Goal: Answer question/provide support: Share knowledge or assist other users

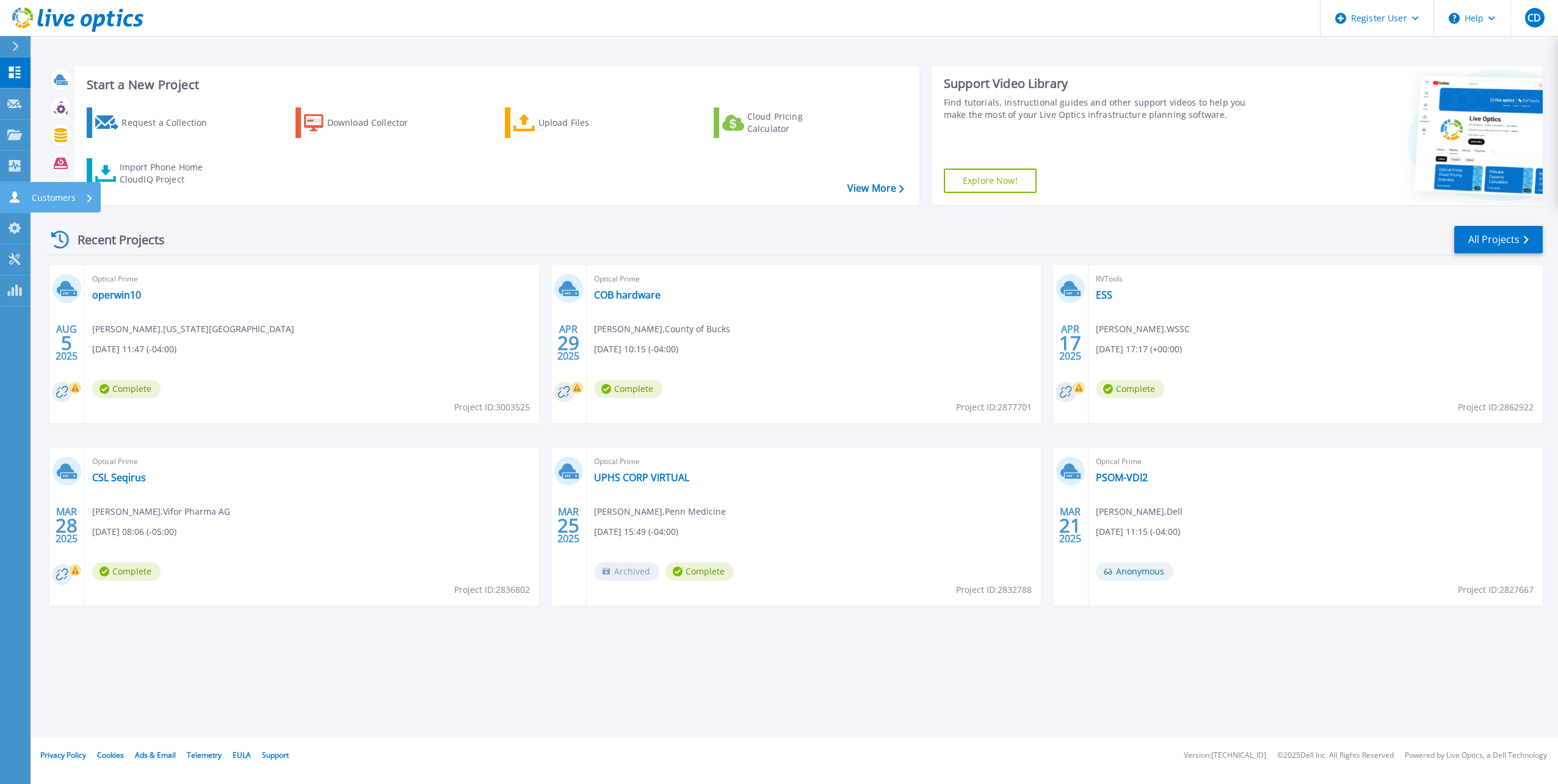
click at [7, 198] on link "Customers Customers" at bounding box center [15, 198] width 31 height 31
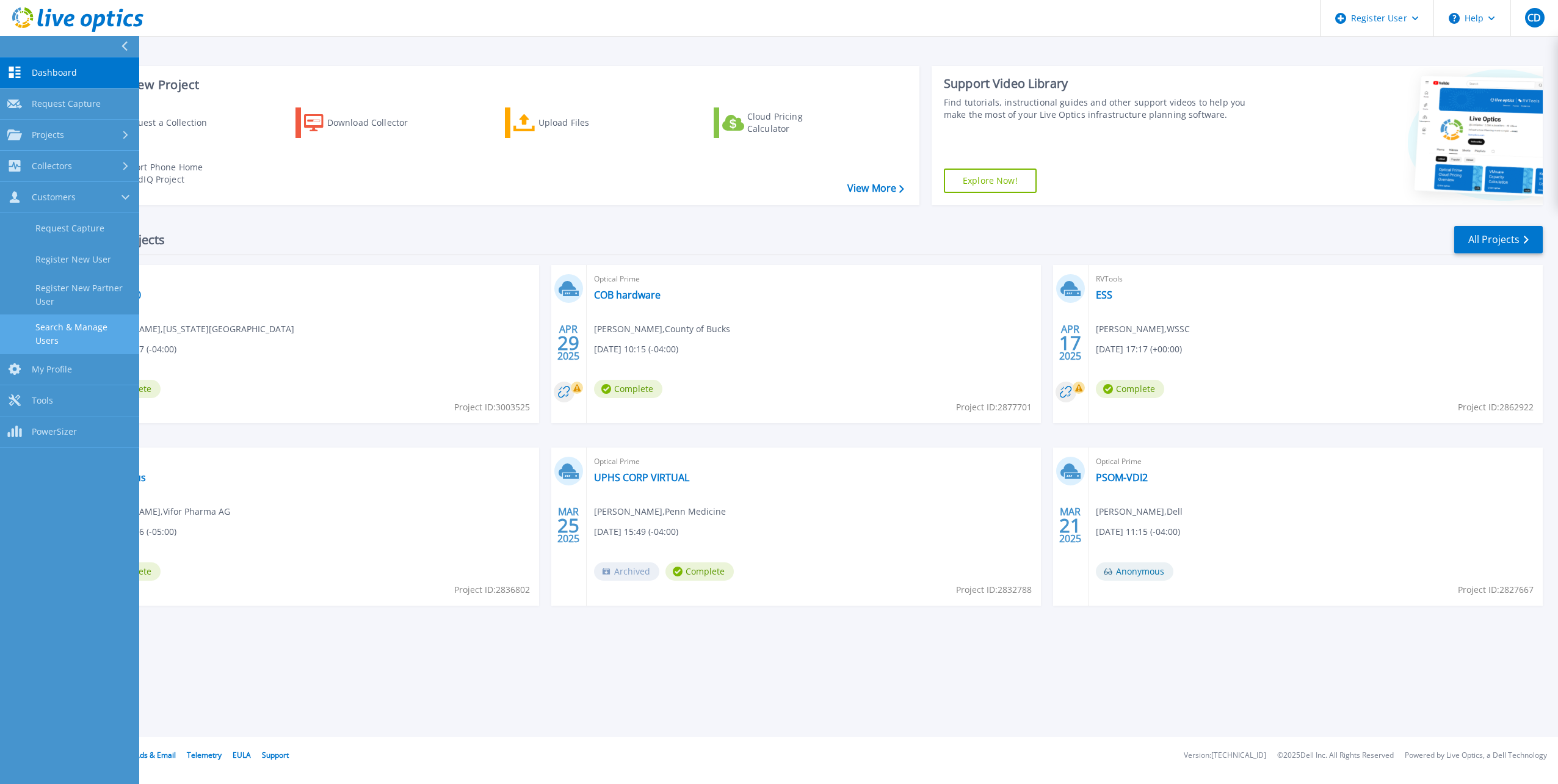
click at [83, 325] on link "Search & Manage Users" at bounding box center [70, 334] width 139 height 39
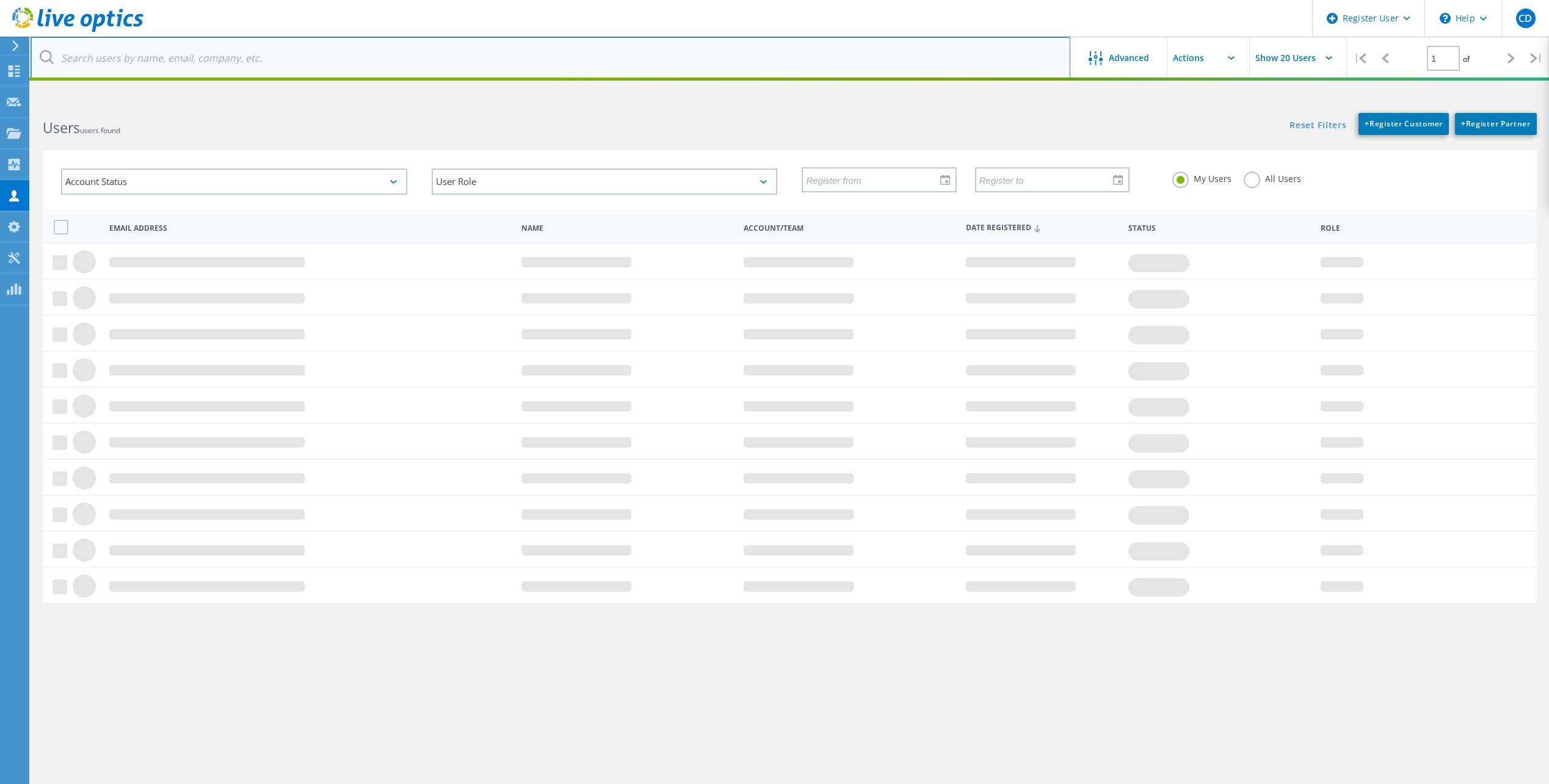
click at [138, 58] on input "text" at bounding box center [550, 58] width 1040 height 43
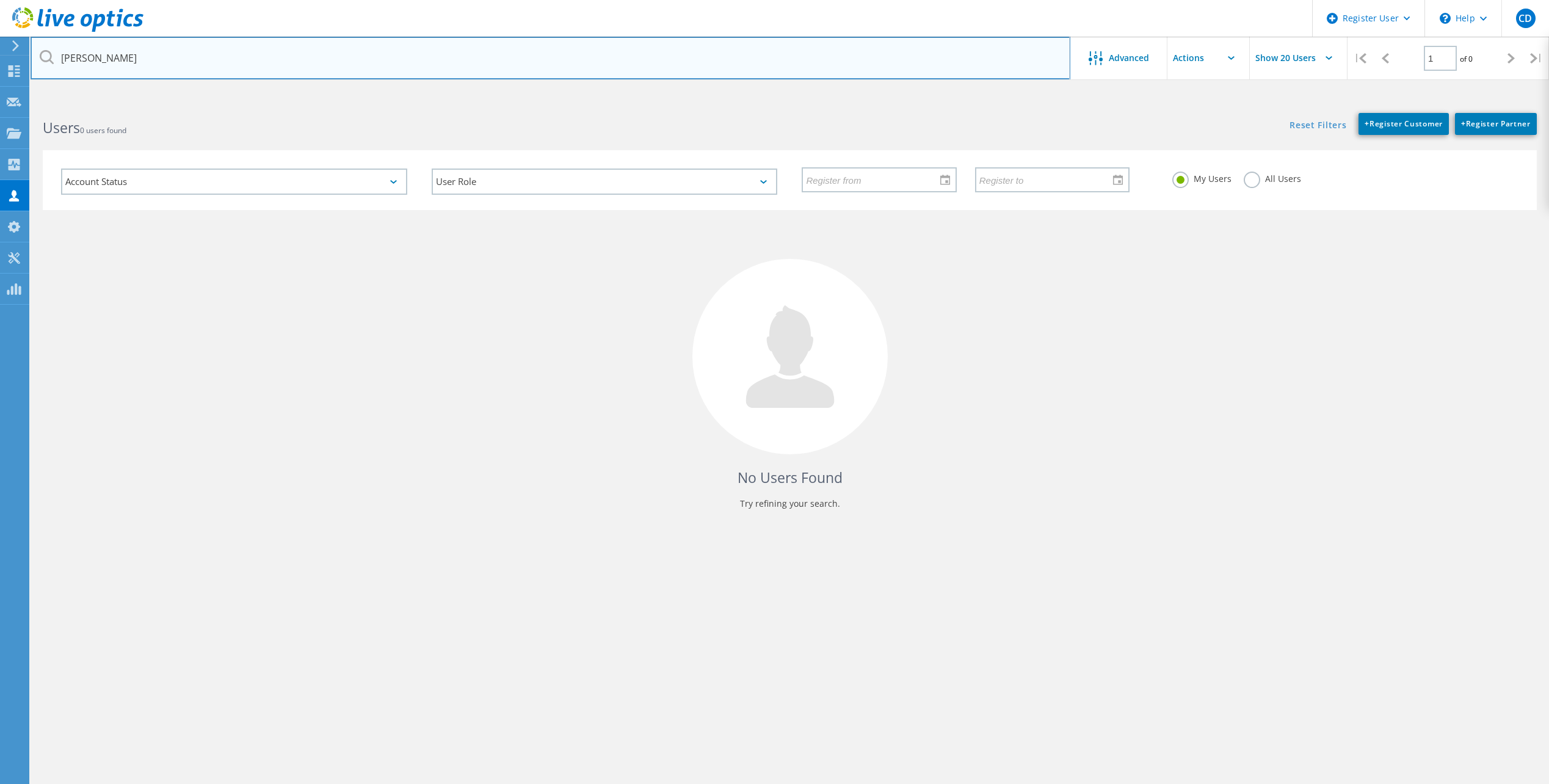
type input "[PERSON_NAME]"
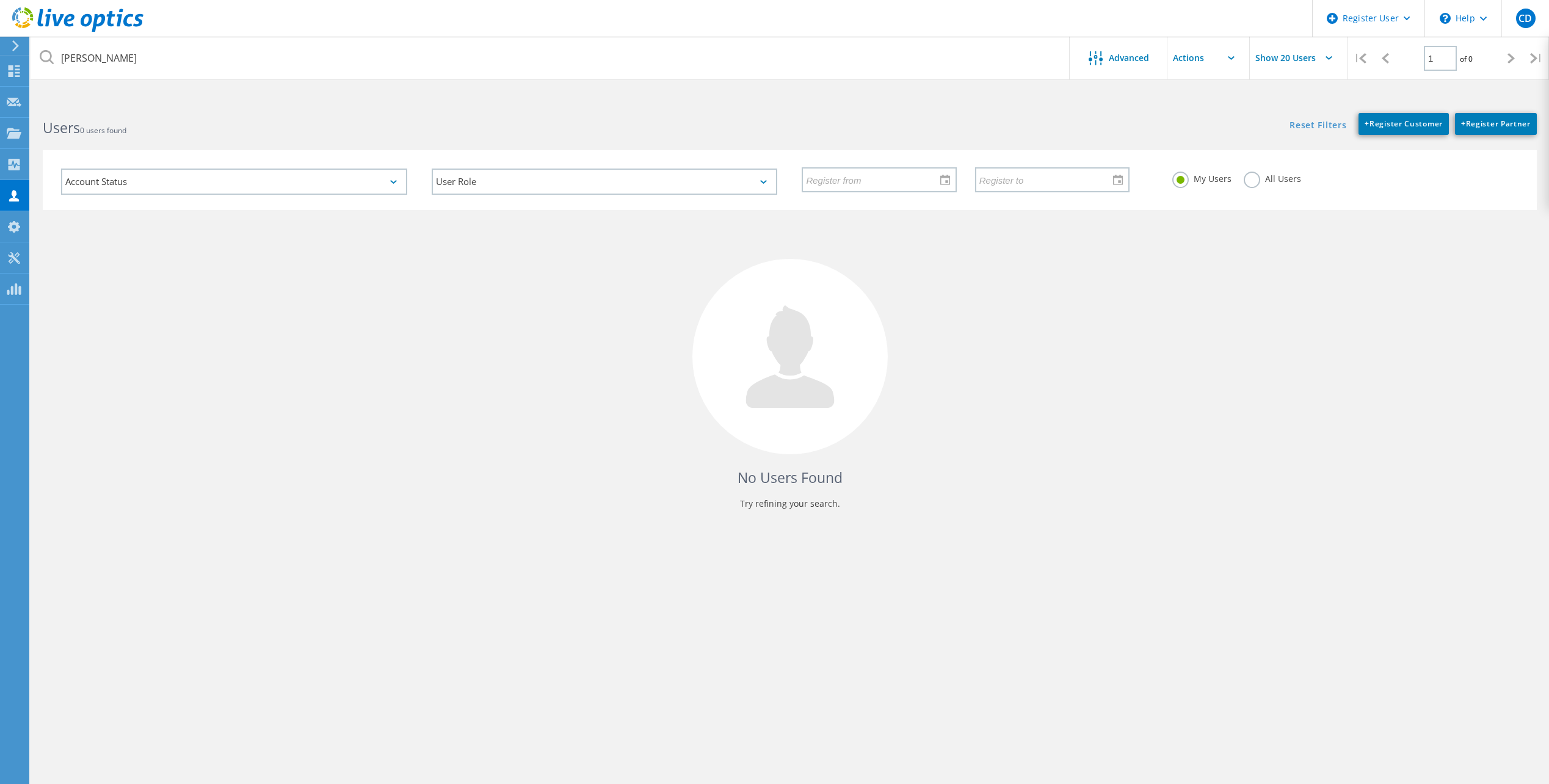
click at [1257, 183] on label "All Users" at bounding box center [1272, 177] width 57 height 11
click at [0, 0] on input "All Users" at bounding box center [0, 0] width 0 height 0
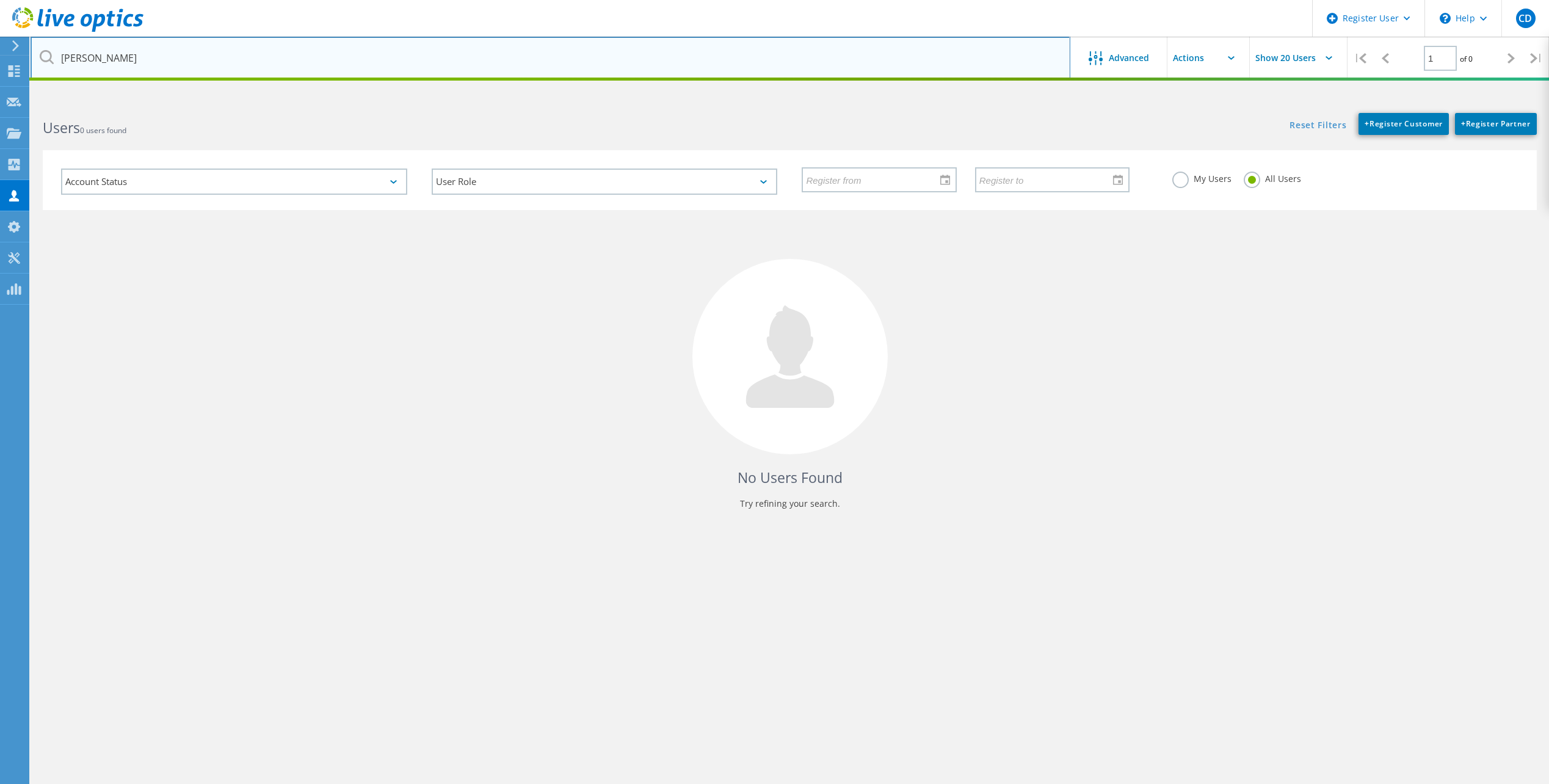
click at [192, 65] on input "[PERSON_NAME]" at bounding box center [550, 58] width 1040 height 43
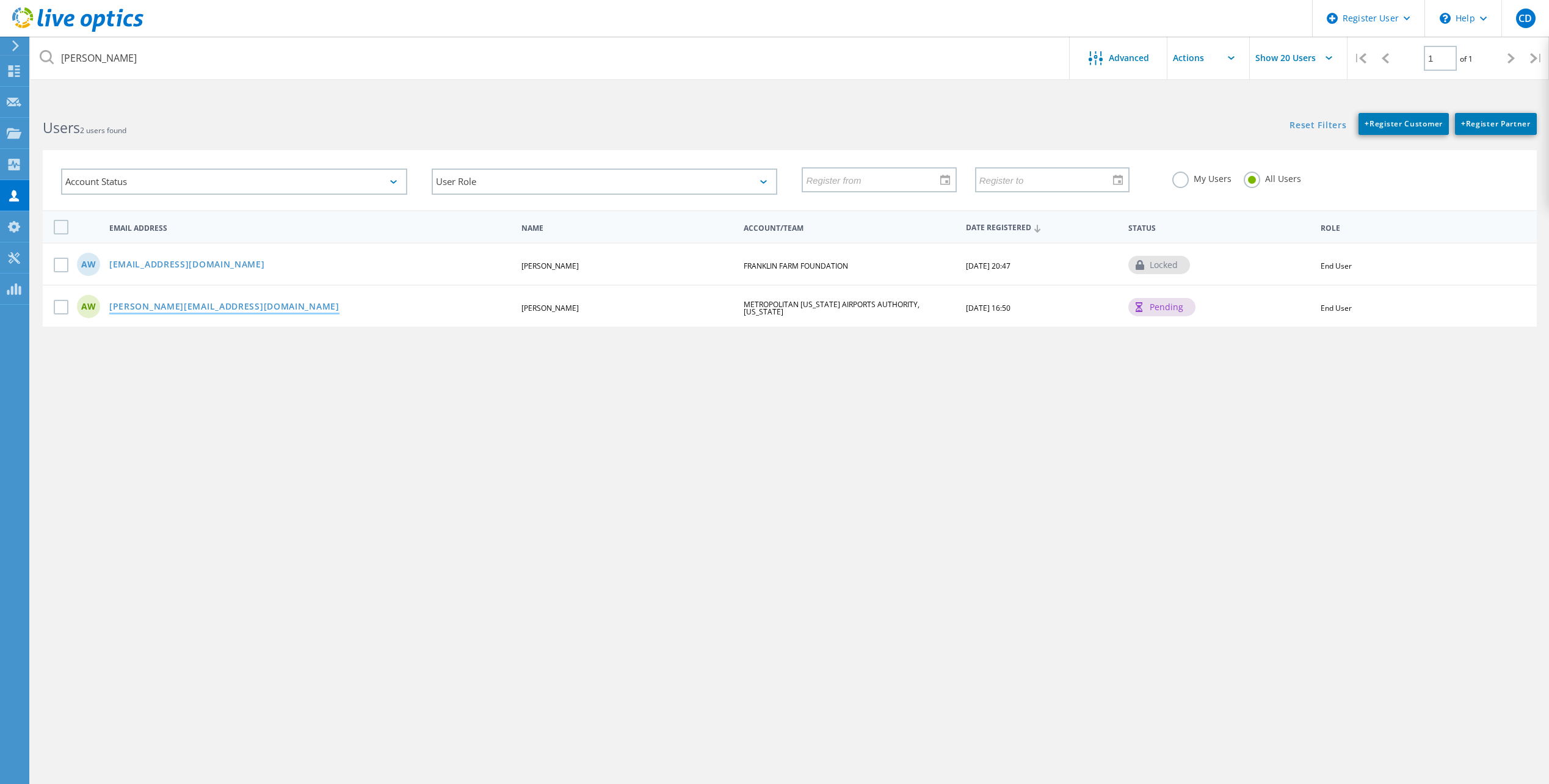
click at [131, 309] on link "[PERSON_NAME][EMAIL_ADDRESS][DOMAIN_NAME]" at bounding box center [224, 307] width 230 height 11
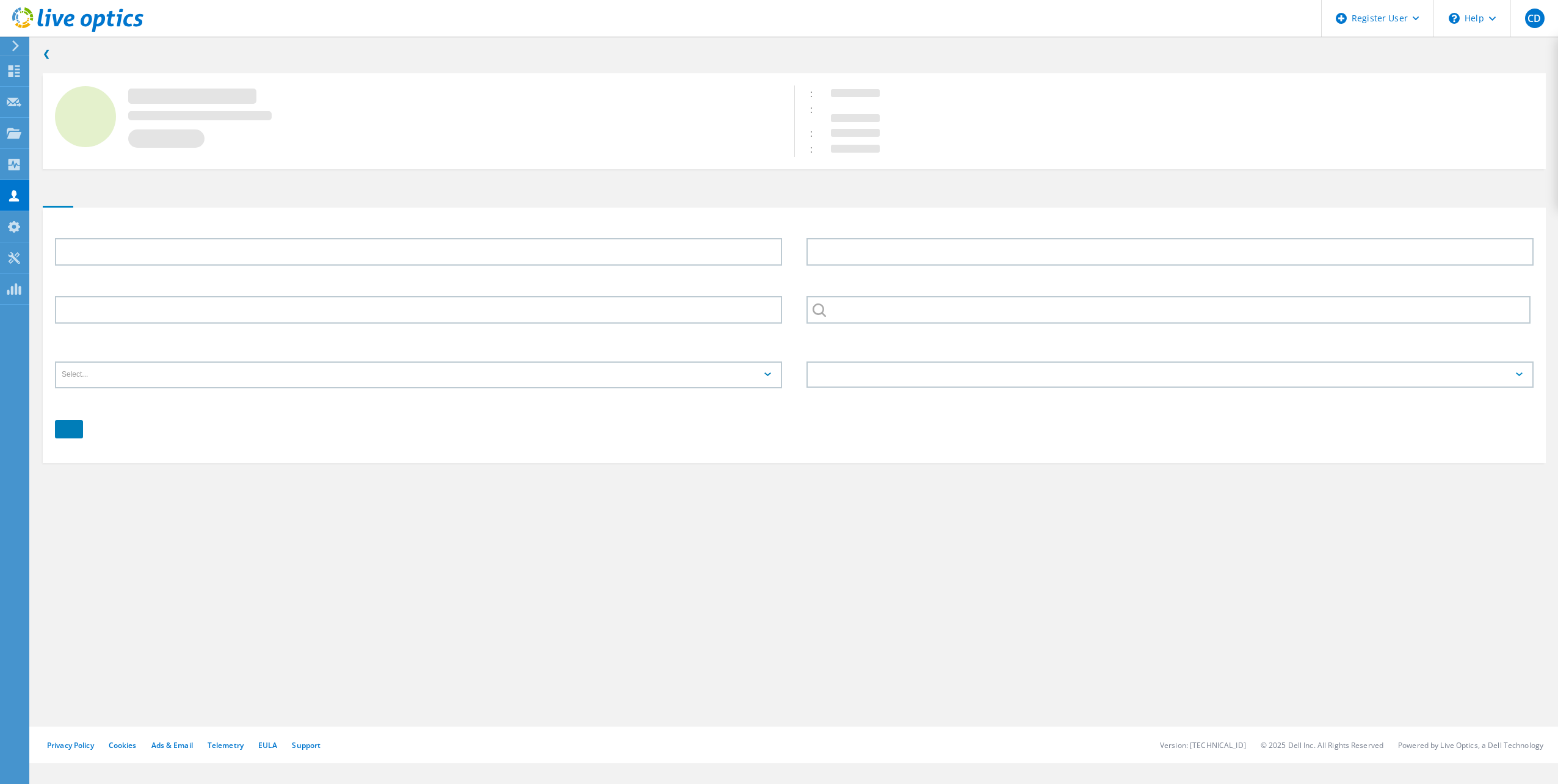
type input "[PERSON_NAME]"
type input "Winco"
type input "METROPOLITAN [US_STATE] AIRPORTS AUTHORITY, [US_STATE]"
type input "English"
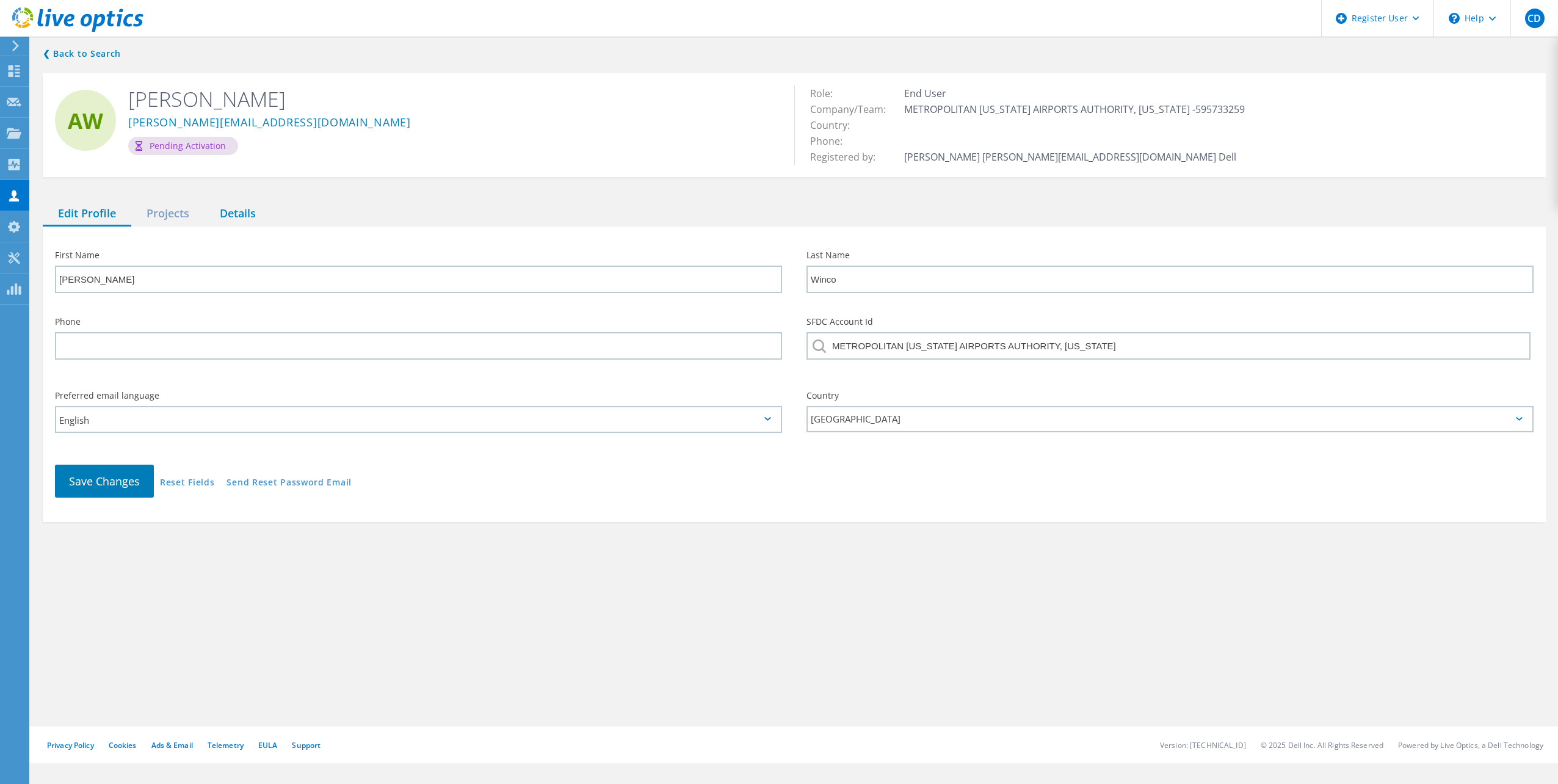
click at [236, 219] on div "Details" at bounding box center [238, 214] width 67 height 25
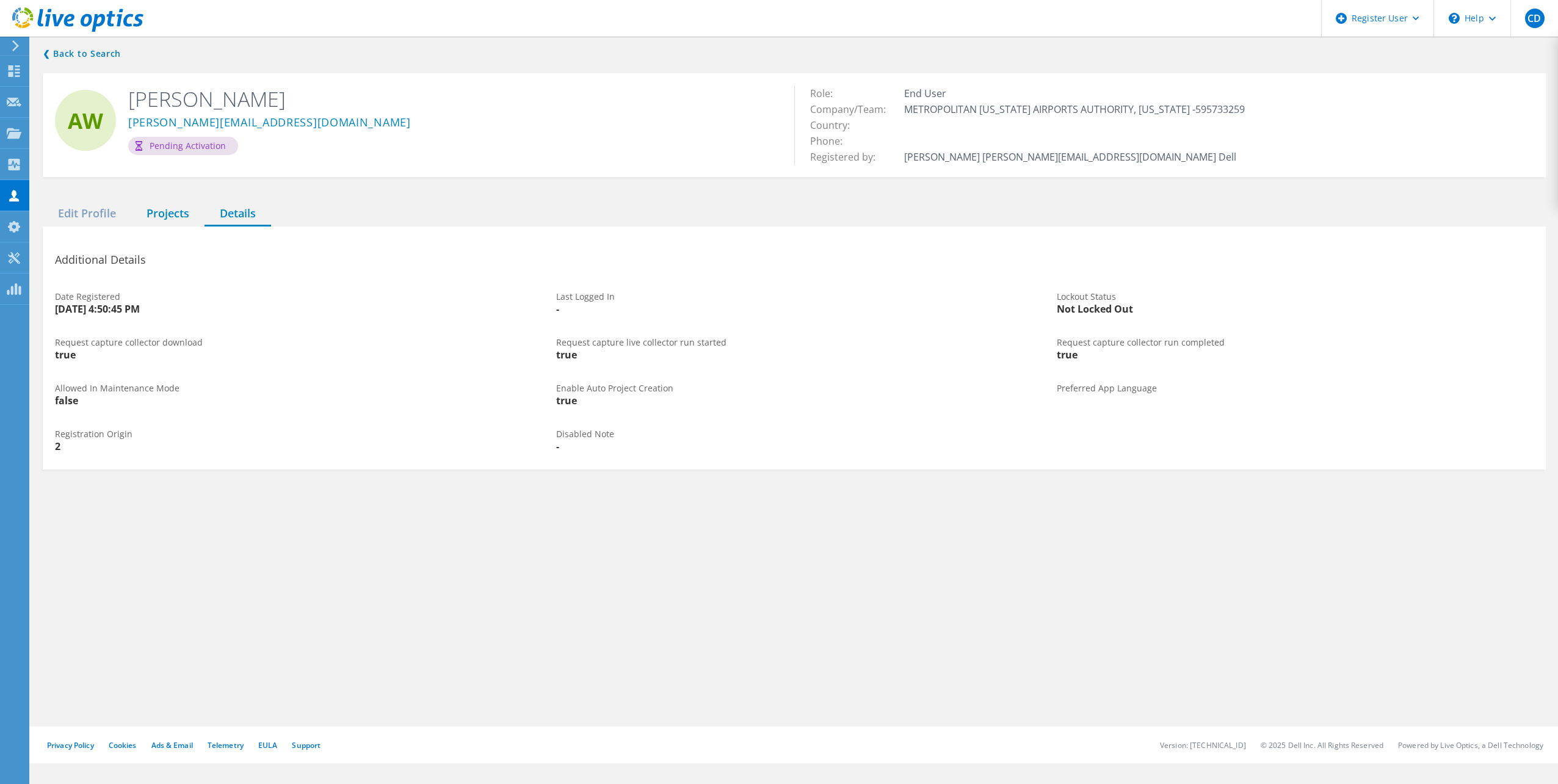
click at [168, 219] on div "Projects" at bounding box center [168, 214] width 74 height 25
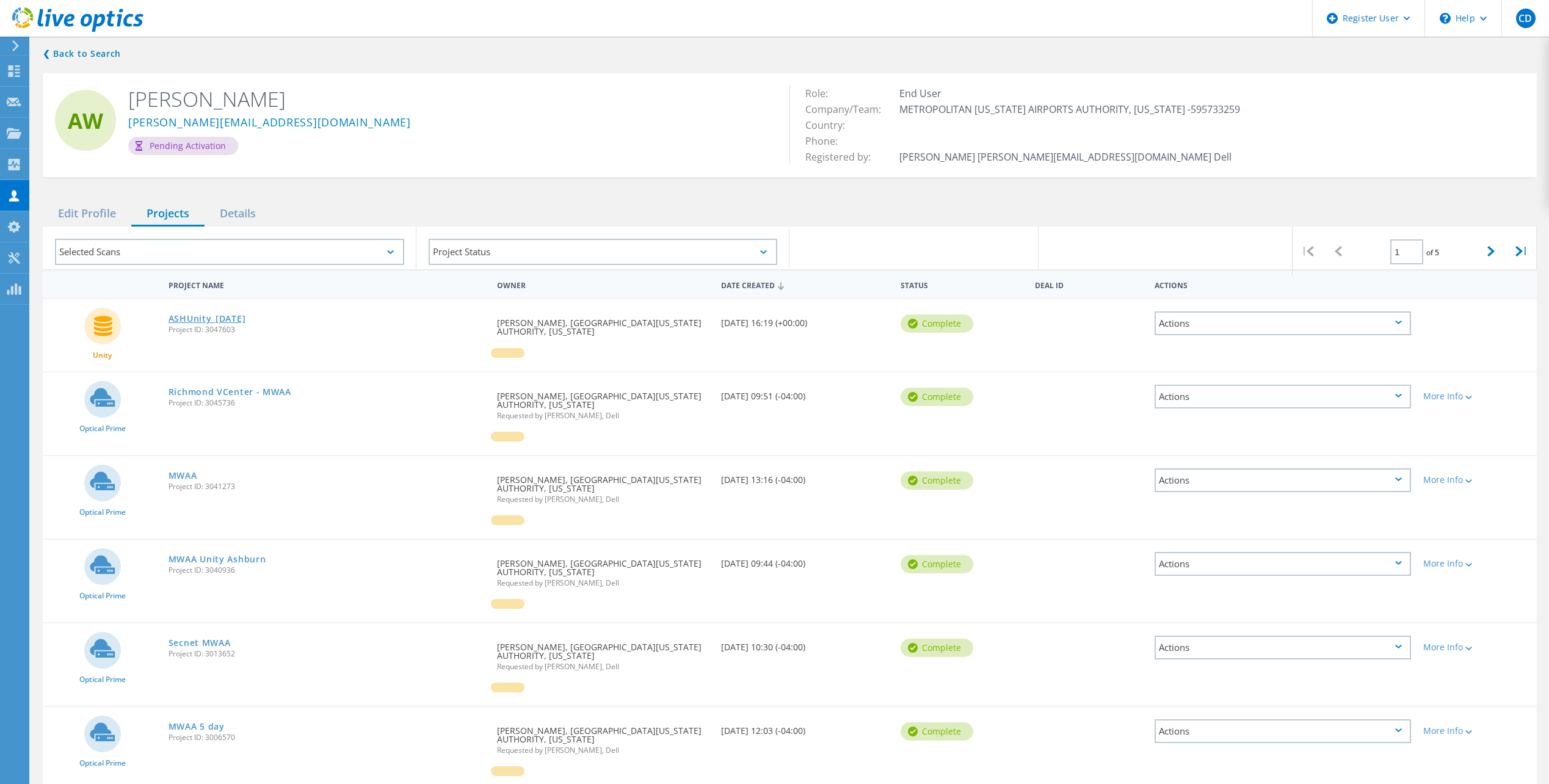
click at [202, 318] on link "ASHUnity_[DATE]" at bounding box center [207, 318] width 77 height 9
